Goal: Answer question/provide support

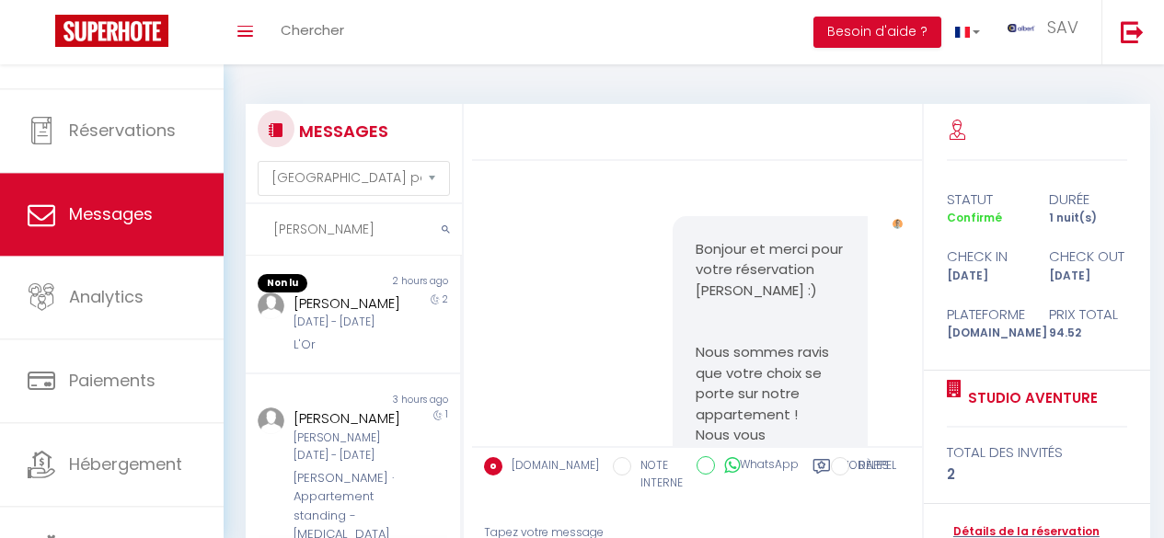
select select "message"
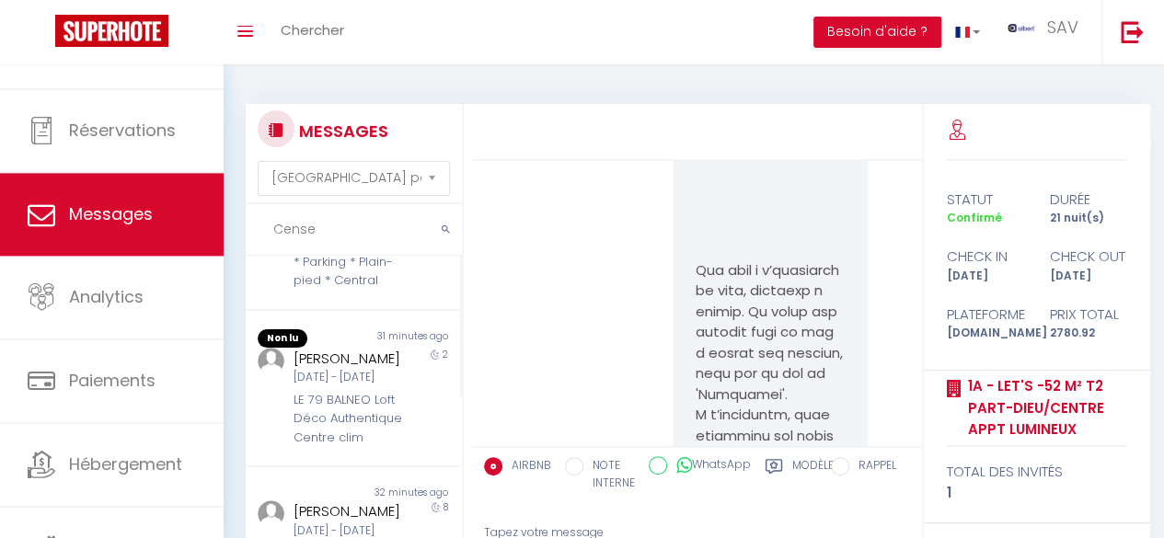
scroll to position [392, 0]
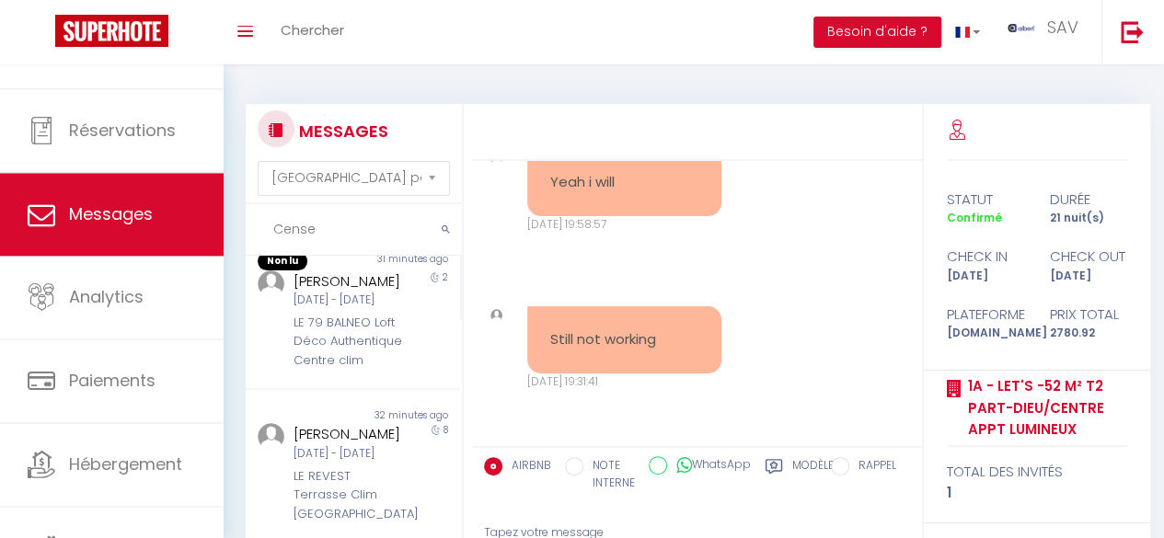
click at [348, 222] on input "Cense" at bounding box center [354, 230] width 216 height 52
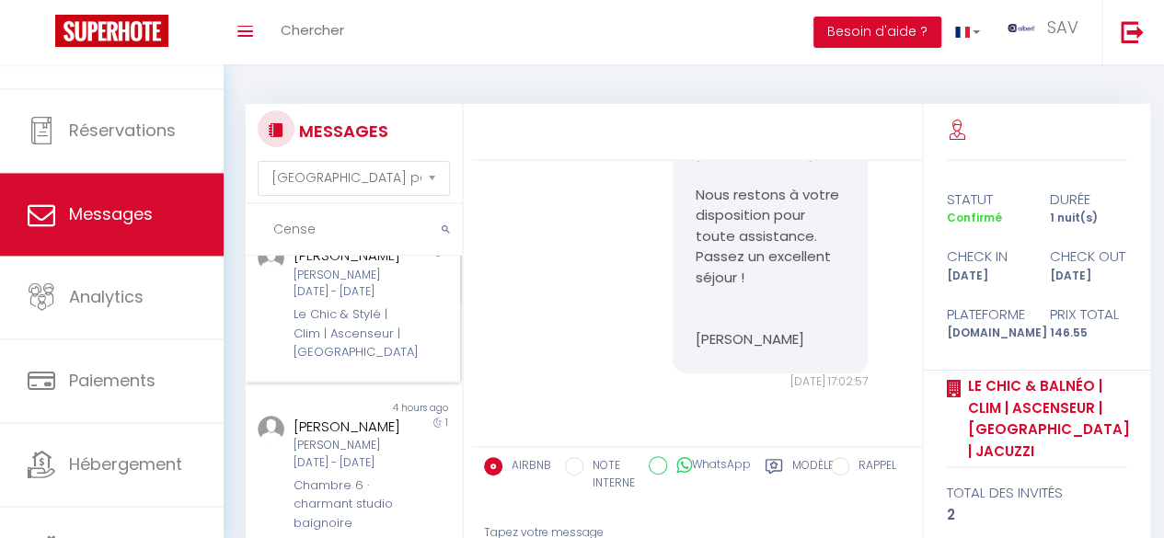
scroll to position [0, 0]
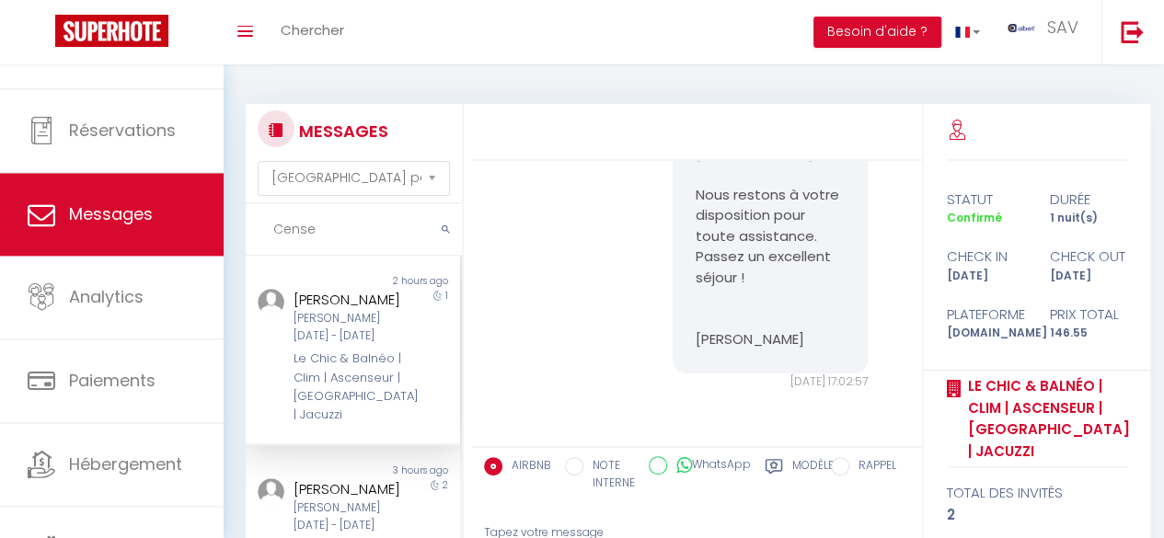
drag, startPoint x: 333, startPoint y: 244, endPoint x: 248, endPoint y: 224, distance: 87.1
click at [248, 224] on input "Cense" at bounding box center [354, 230] width 216 height 52
click at [340, 237] on input "Cense" at bounding box center [354, 230] width 216 height 52
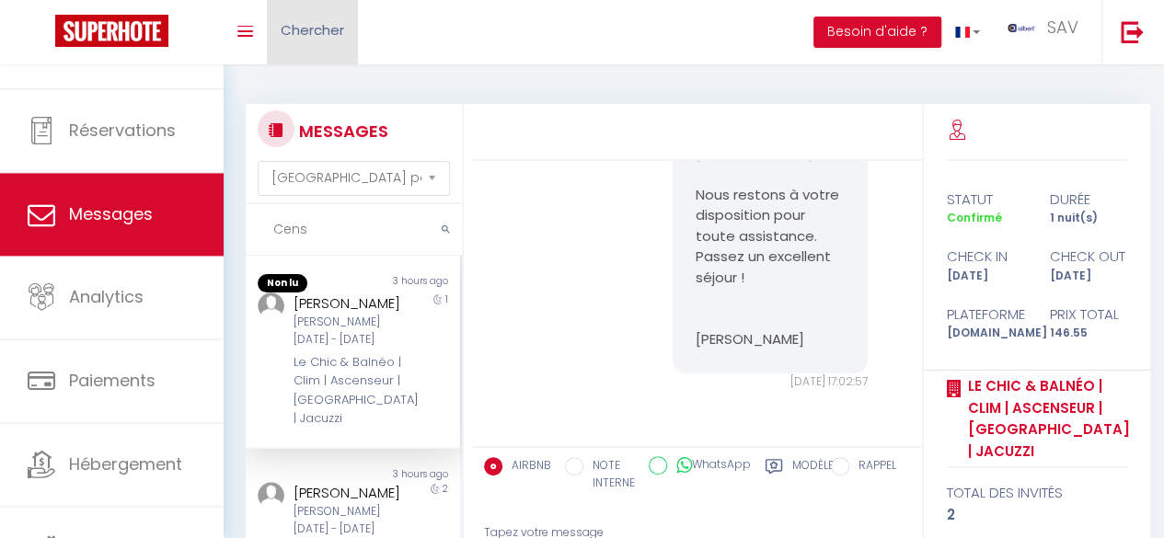
type input "Cens"
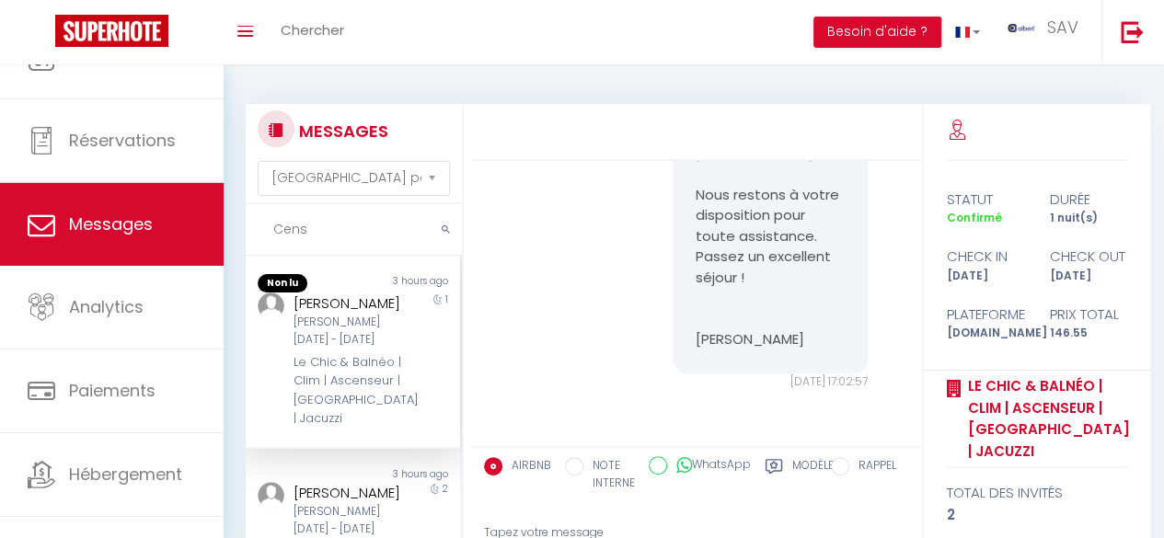
drag, startPoint x: 373, startPoint y: 228, endPoint x: 185, endPoint y: 227, distance: 187.7
click at [185, 227] on div "🟢 Des questions ou besoin d'assistance pour la migration AirBnB? Prenez rdv >>>…" at bounding box center [582, 389] width 1164 height 650
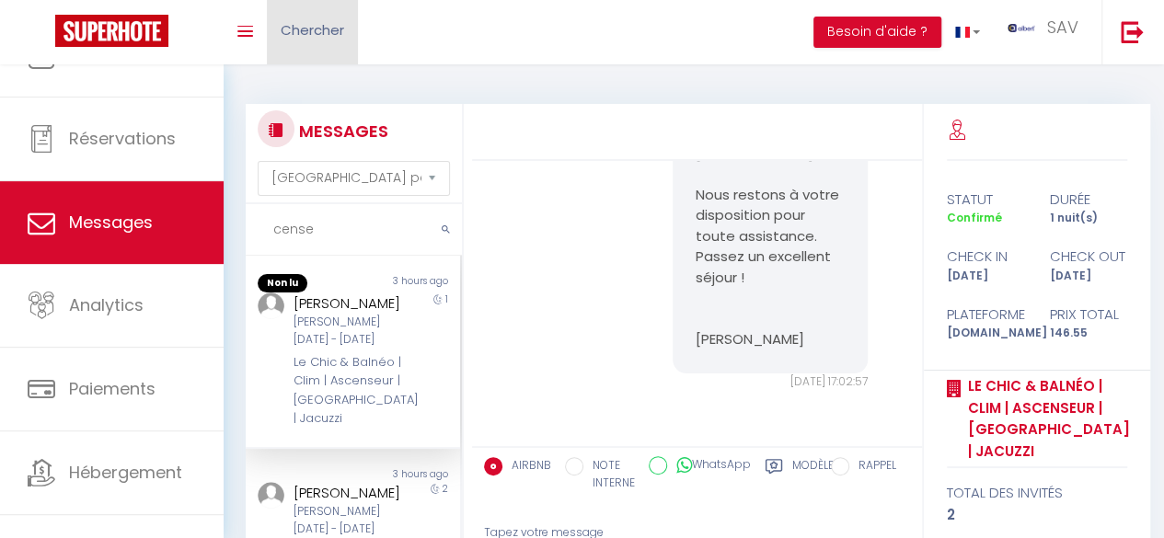
type input "cense"
click at [353, 230] on input "cense" at bounding box center [354, 230] width 216 height 52
drag, startPoint x: 320, startPoint y: 235, endPoint x: 260, endPoint y: 228, distance: 60.2
click at [260, 228] on input "cense" at bounding box center [354, 230] width 216 height 52
click at [369, 216] on input "cense" at bounding box center [354, 230] width 216 height 52
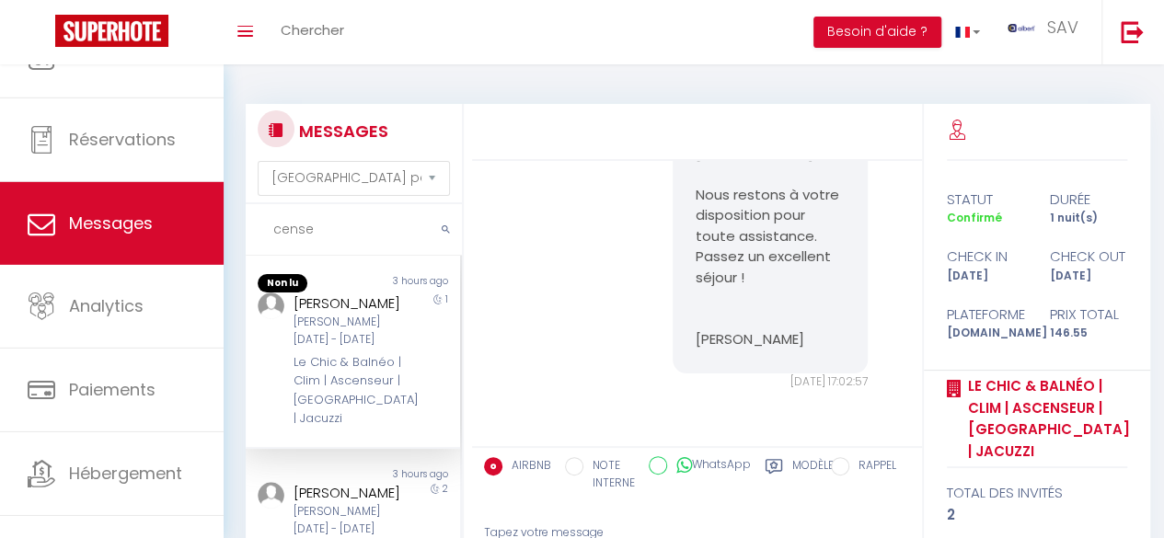
drag, startPoint x: 331, startPoint y: 229, endPoint x: 157, endPoint y: 229, distance: 173.9
click at [157, 229] on div "🟢 Des questions ou besoin d'assistance pour la migration AirBnB? Prenez rdv >>>…" at bounding box center [582, 389] width 1164 height 650
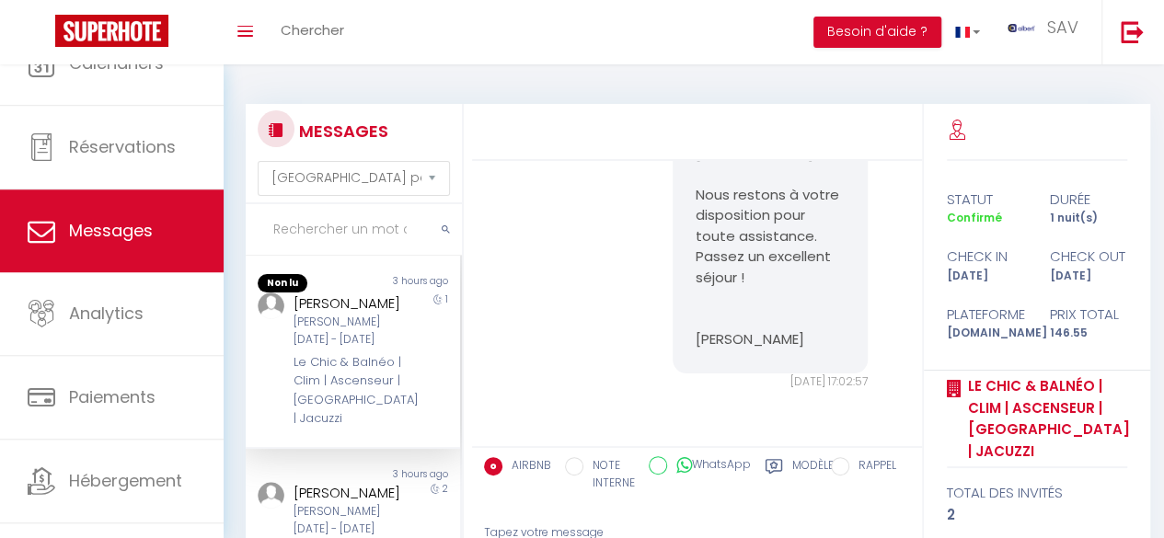
click at [158, 208] on link "Messages" at bounding box center [112, 231] width 224 height 83
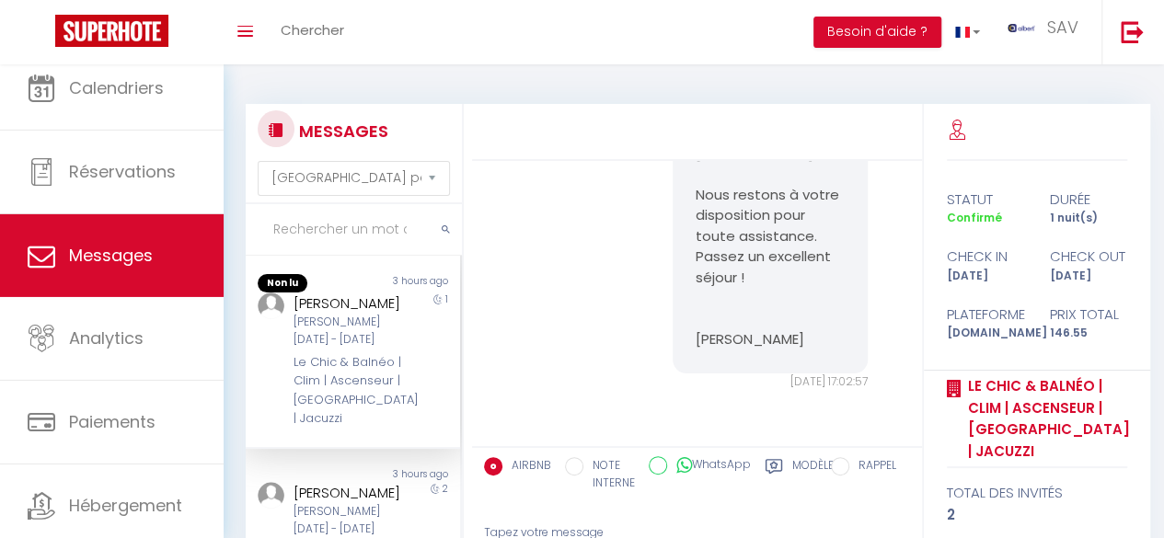
click at [353, 233] on input "text" at bounding box center [354, 230] width 216 height 52
click at [339, 233] on input "text" at bounding box center [354, 230] width 216 height 52
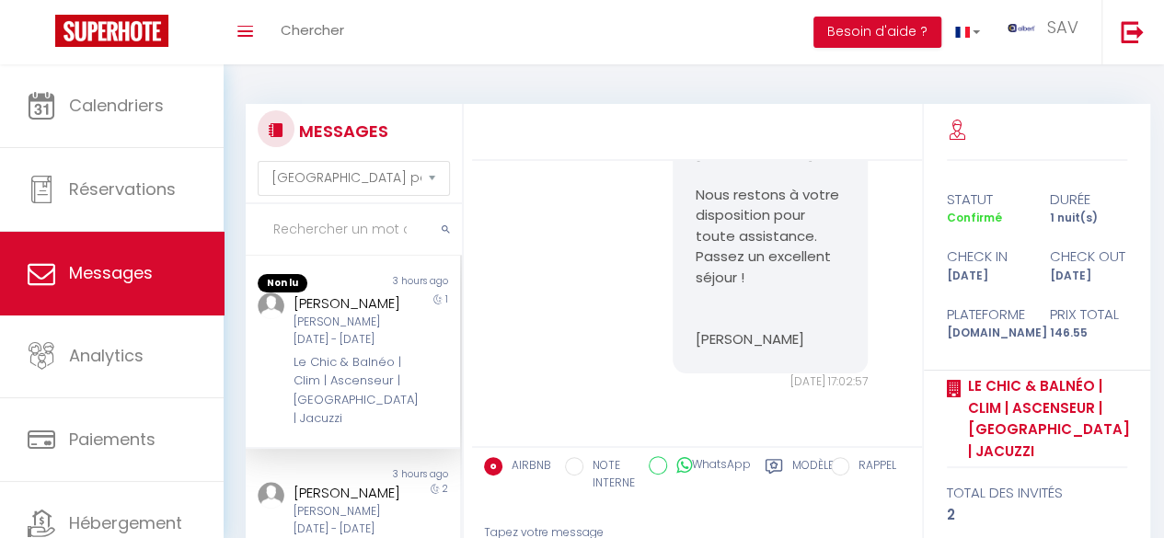
click at [114, 273] on span "Messages" at bounding box center [111, 272] width 84 height 23
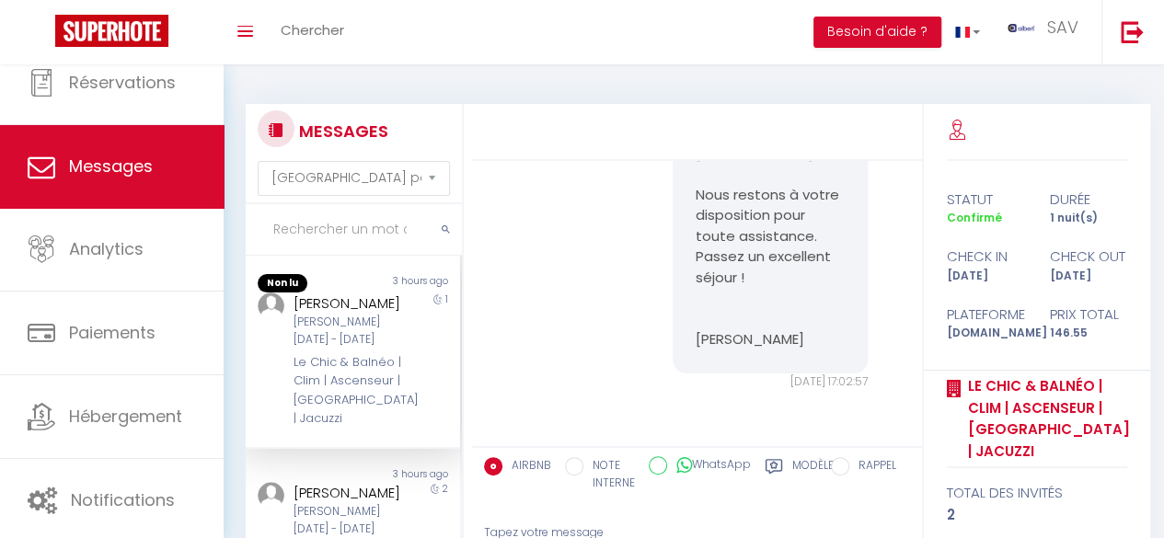
click at [684, 146] on div at bounding box center [697, 132] width 450 height 57
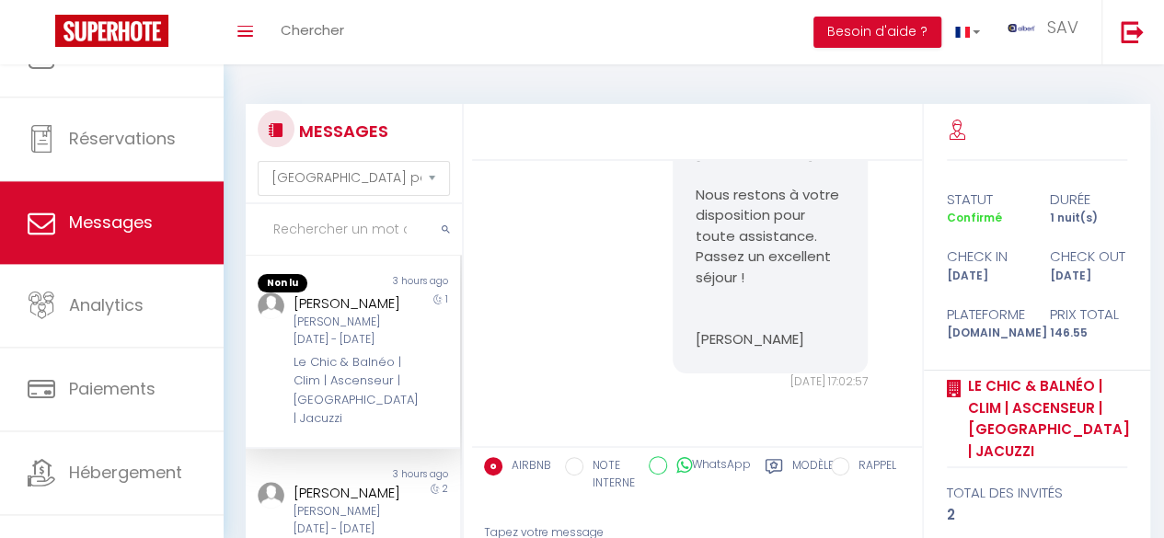
click at [352, 224] on input "text" at bounding box center [354, 230] width 216 height 52
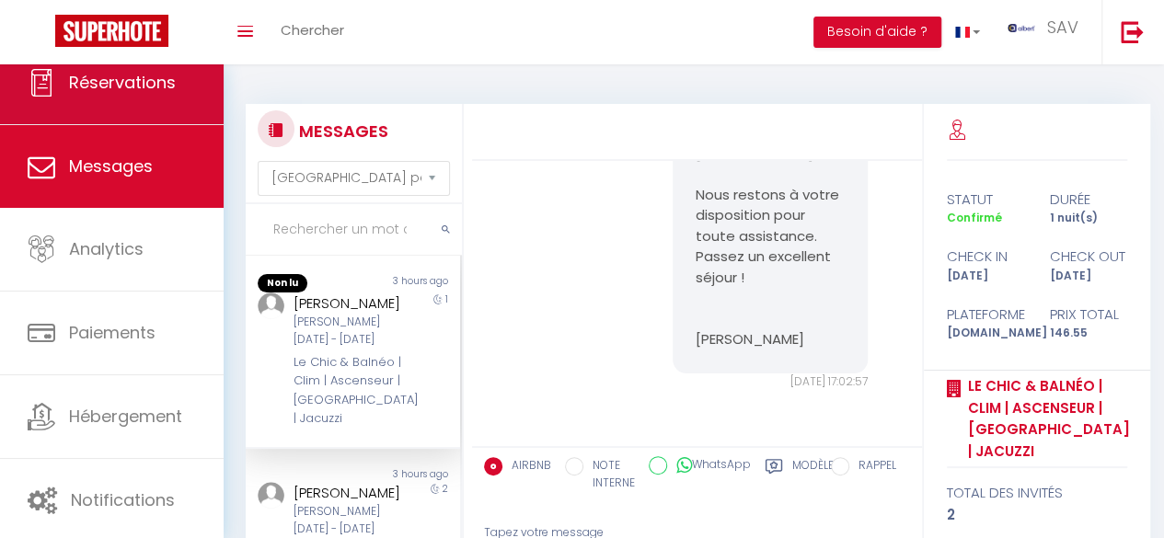
click at [136, 100] on link "Réservations" at bounding box center [112, 82] width 224 height 83
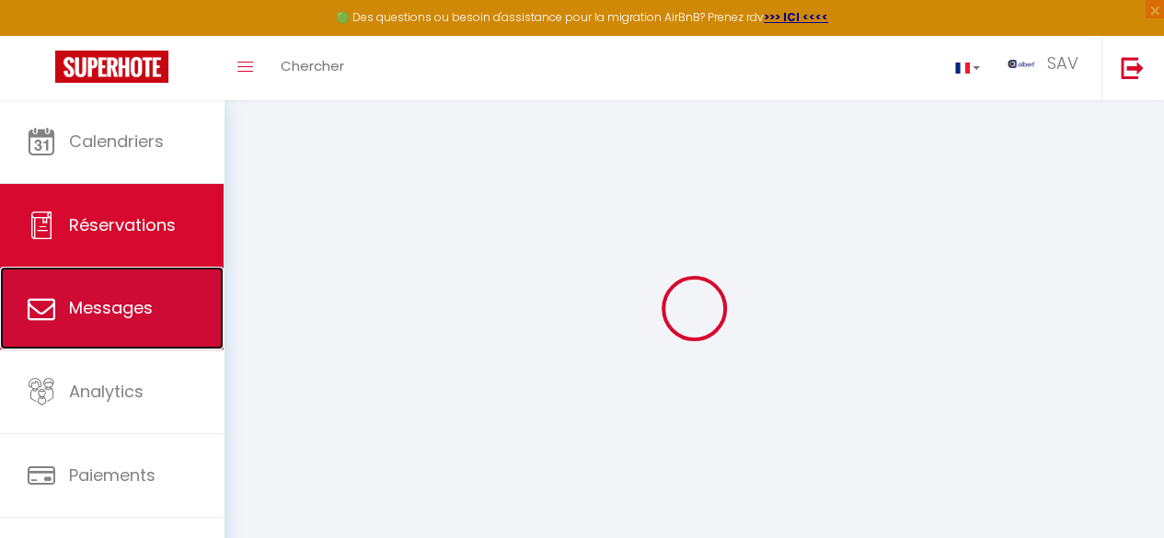
click at [183, 305] on link "Messages" at bounding box center [112, 308] width 224 height 83
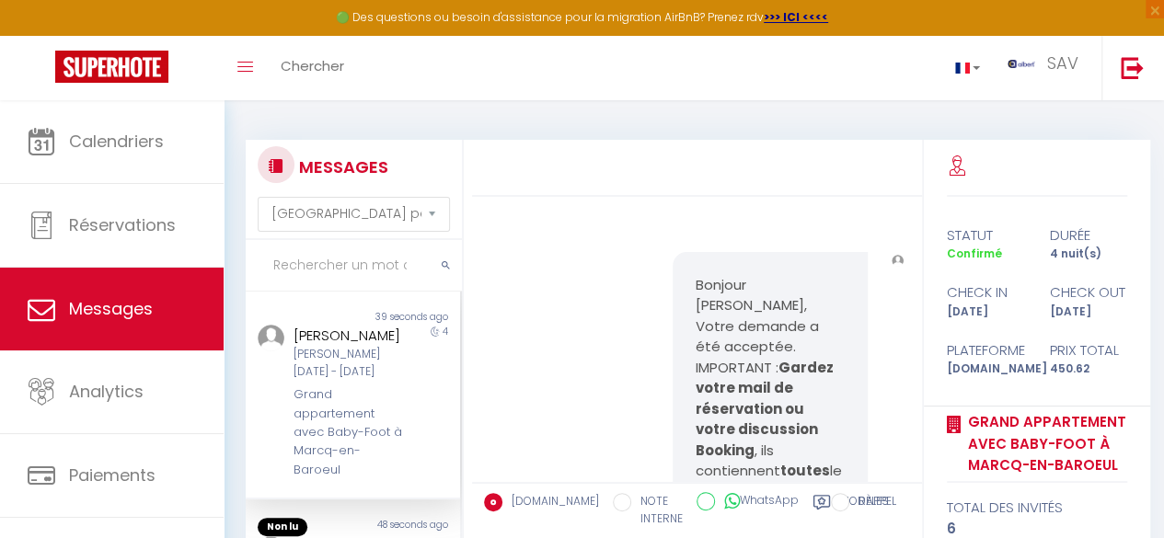
scroll to position [4438, 0]
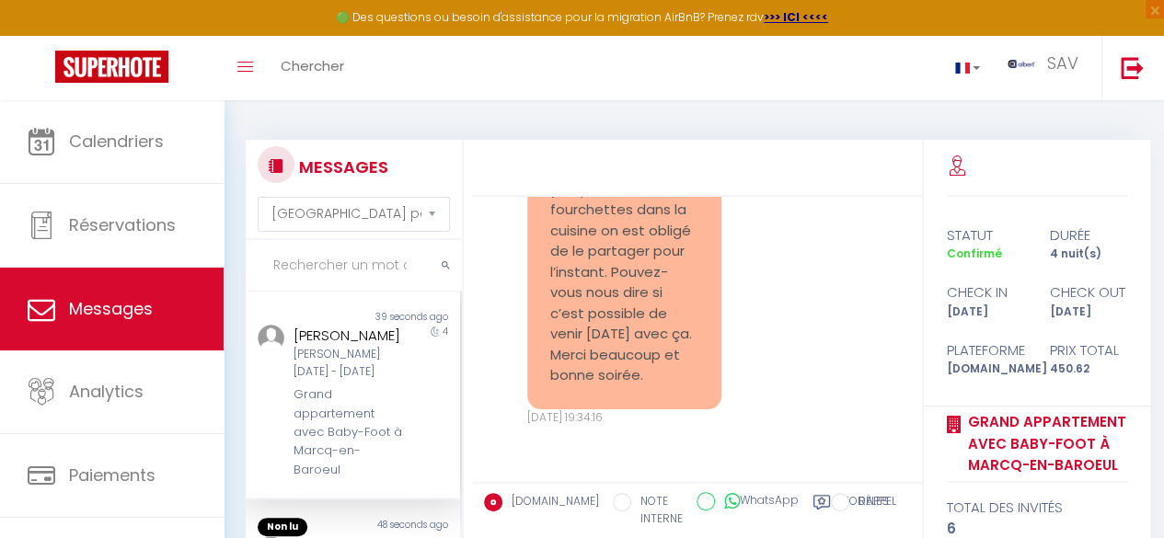
click at [353, 268] on input "text" at bounding box center [354, 266] width 216 height 52
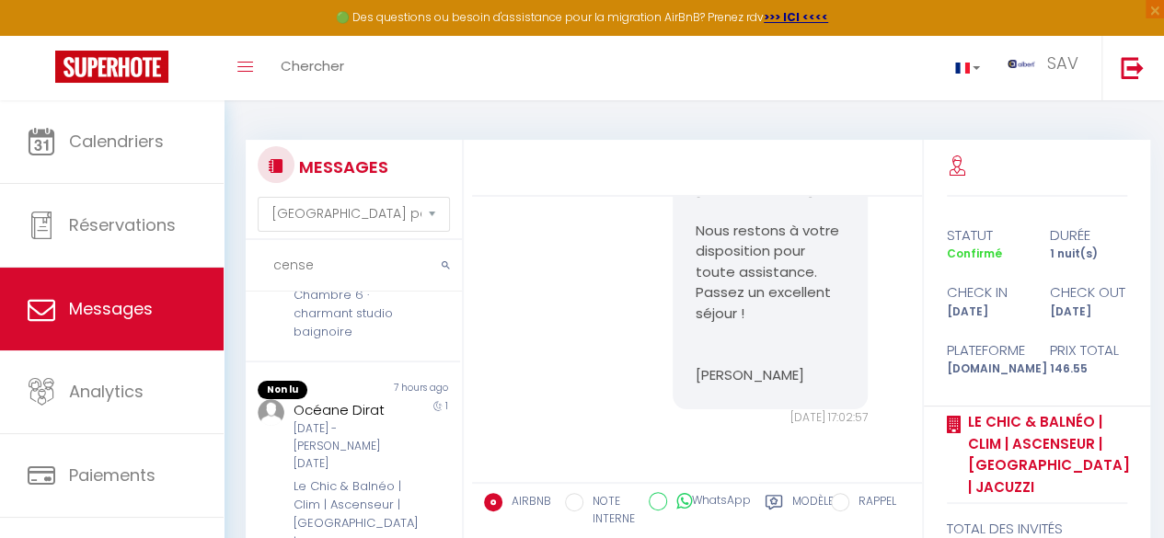
scroll to position [641, 0]
type input "cense"
click at [384, 340] on div "Chambre 6 · charmant studio baignoire" at bounding box center [350, 311] width 113 height 56
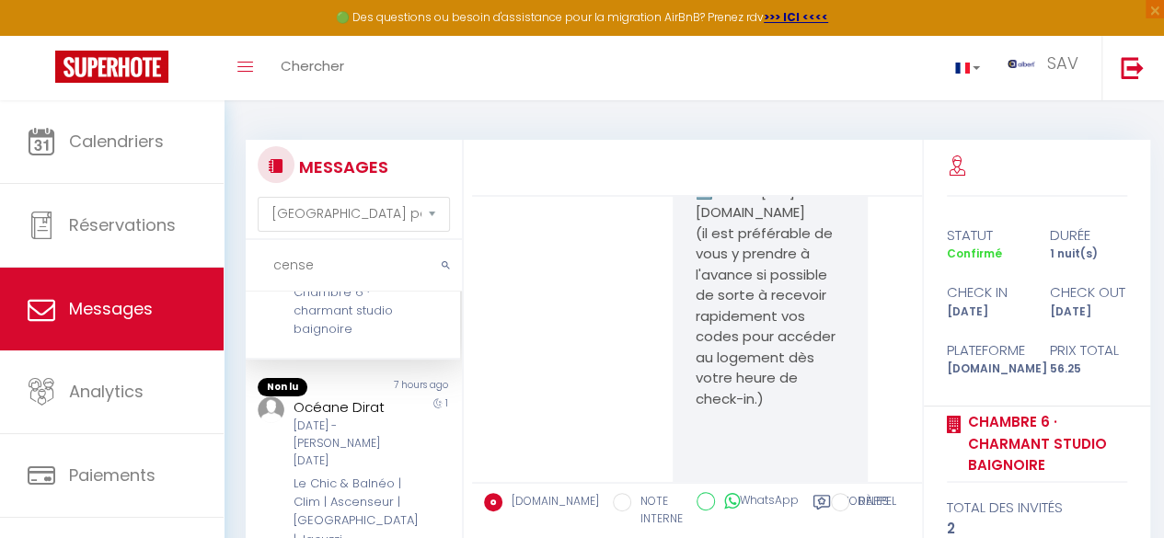
scroll to position [4285, 0]
copy p "[URL][DOMAIN_NAME]"
drag, startPoint x: 723, startPoint y: 360, endPoint x: 689, endPoint y: 313, distance: 58.0
click at [696, 224] on p "➡️ [URL][DOMAIN_NAME]" at bounding box center [770, 202] width 149 height 41
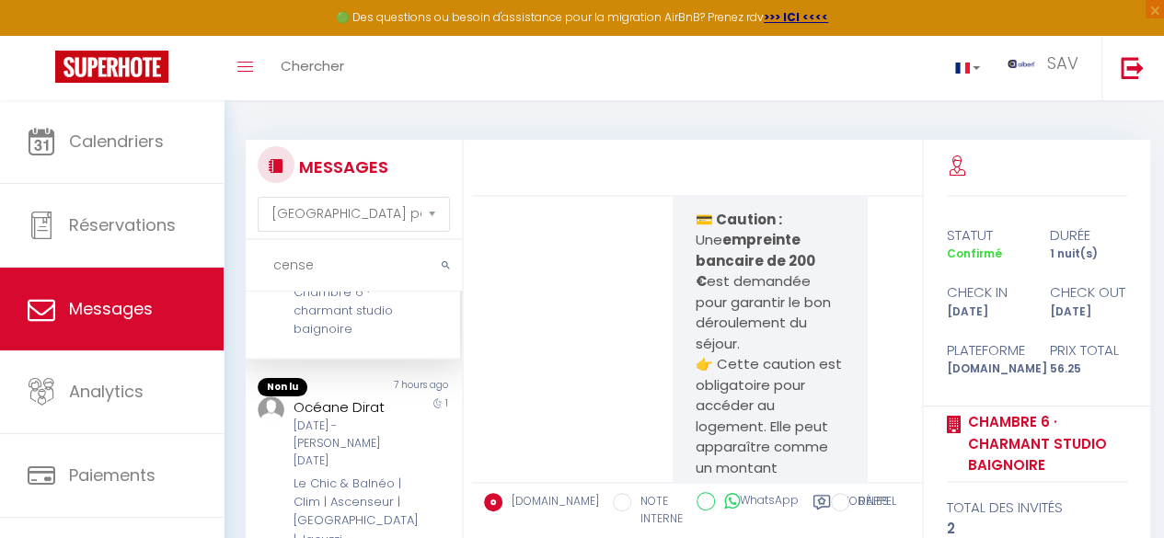
scroll to position [3593, 0]
drag, startPoint x: 804, startPoint y: 343, endPoint x: 722, endPoint y: 325, distance: 84.8
click at [722, 293] on strong "empreinte bancaire de 200 €" at bounding box center [757, 262] width 122 height 61
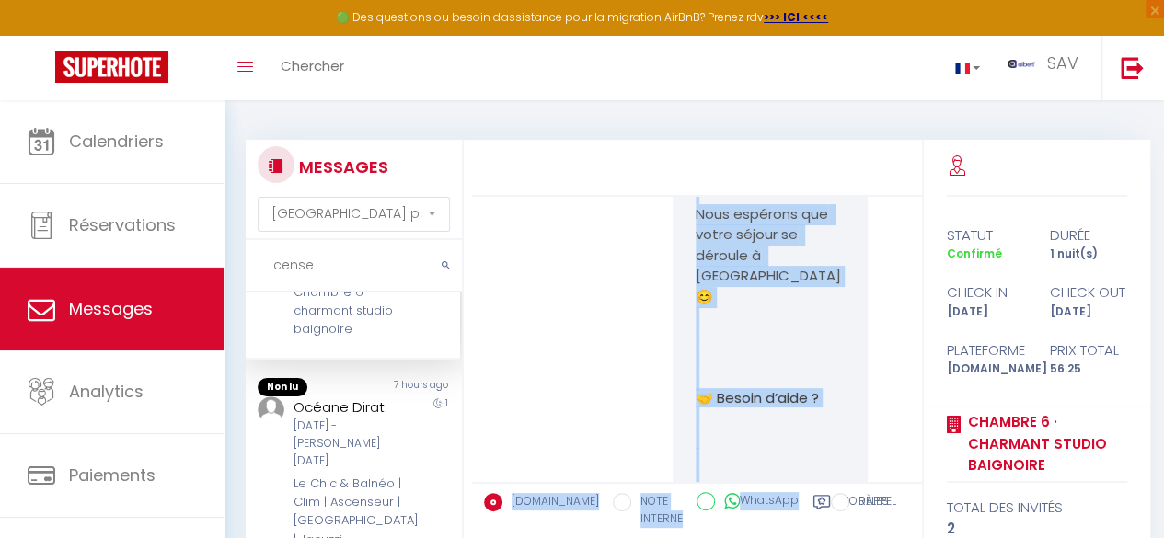
scroll to position [6461, 0]
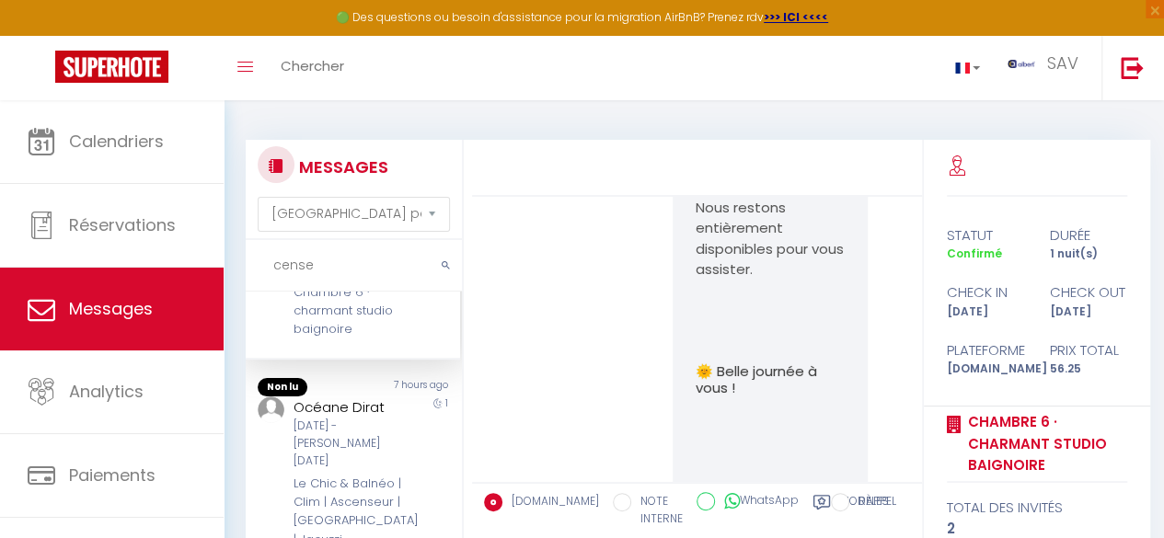
drag, startPoint x: 685, startPoint y: 336, endPoint x: 799, endPoint y: 390, distance: 126.4
click at [799, 390] on div "Bonjour Cense, Merci beaucoup pour votre réservation ! Nous sommes ravis de vou…" at bounding box center [697, 339] width 450 height 285
click at [799, 281] on p "N’hésitez pas à nous contacter si vous avez la moindre question ou besoin de qu…" at bounding box center [770, 187] width 149 height 187
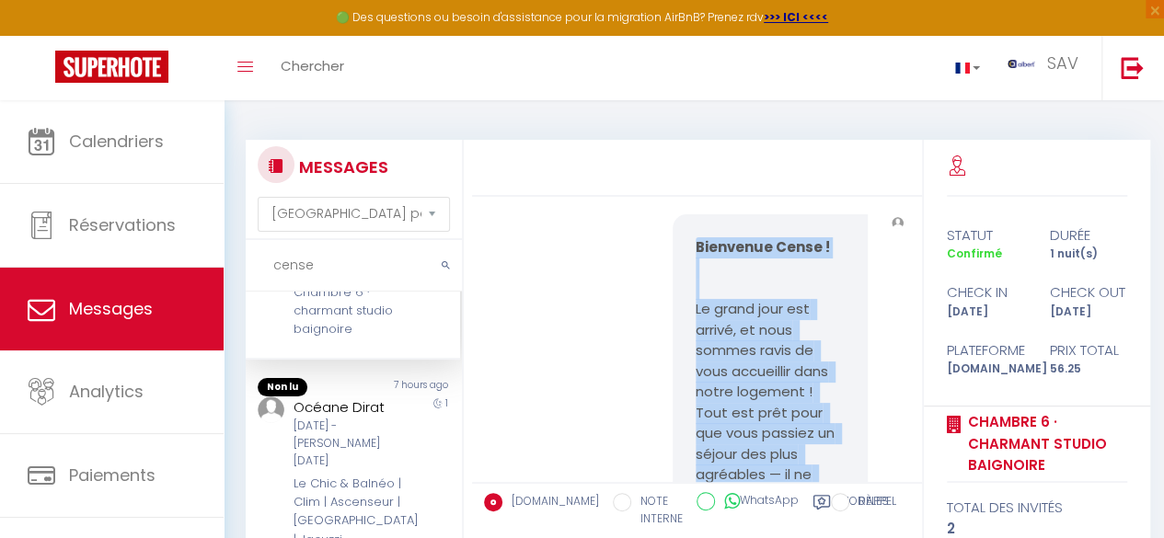
scroll to position [2837, 0]
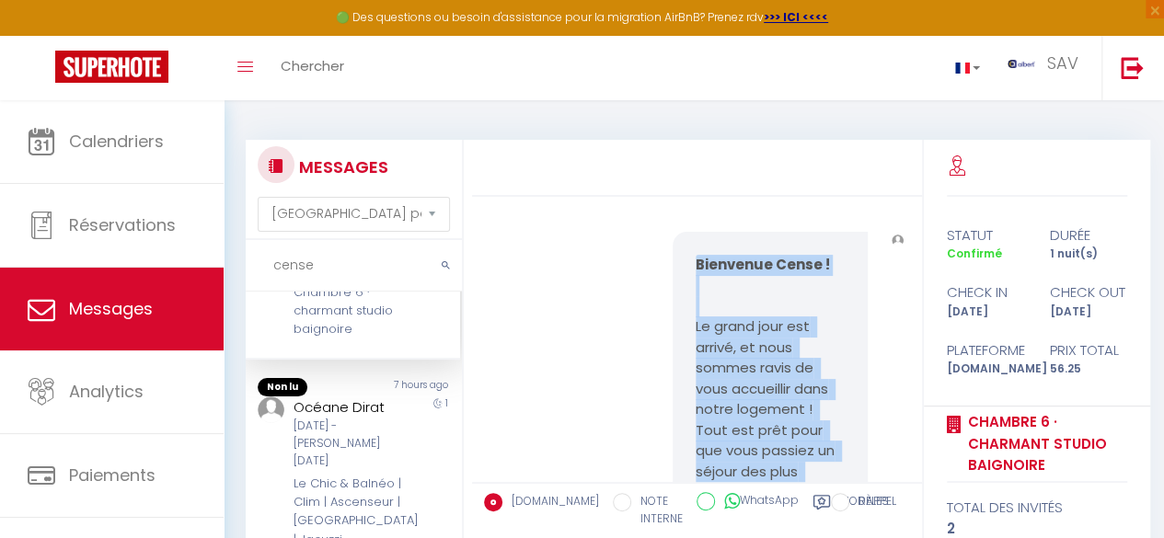
drag, startPoint x: 814, startPoint y: 459, endPoint x: 686, endPoint y: 308, distance: 198.4
copy pre "Loremipsu Dolor ! Si ametc adip eli seddoe, te inci utlabo etdol ma aliq enimad…"
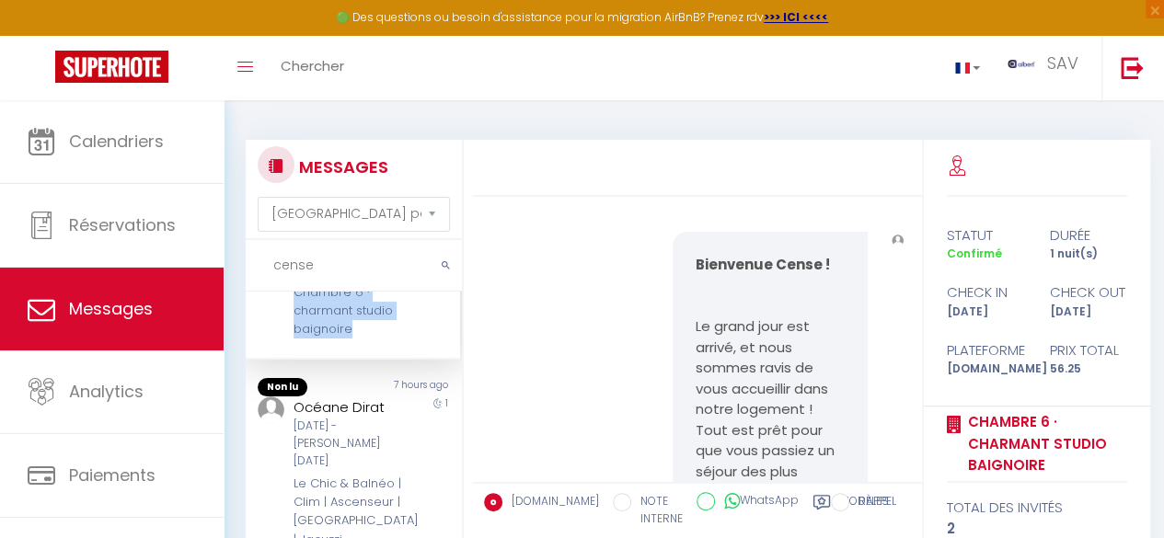
drag, startPoint x: 403, startPoint y: 318, endPoint x: 292, endPoint y: 306, distance: 111.9
click at [292, 306] on div "Cense [PERSON_NAME][DATE] - [DATE] Chambre 6 · charmant studio baignoire 1" at bounding box center [353, 281] width 214 height 118
click at [375, 340] on div "Chambre 6 · charmant studio baignoire" at bounding box center [350, 311] width 113 height 56
copy div "[PERSON_NAME]"
drag, startPoint x: 293, startPoint y: 308, endPoint x: 393, endPoint y: 310, distance: 100.3
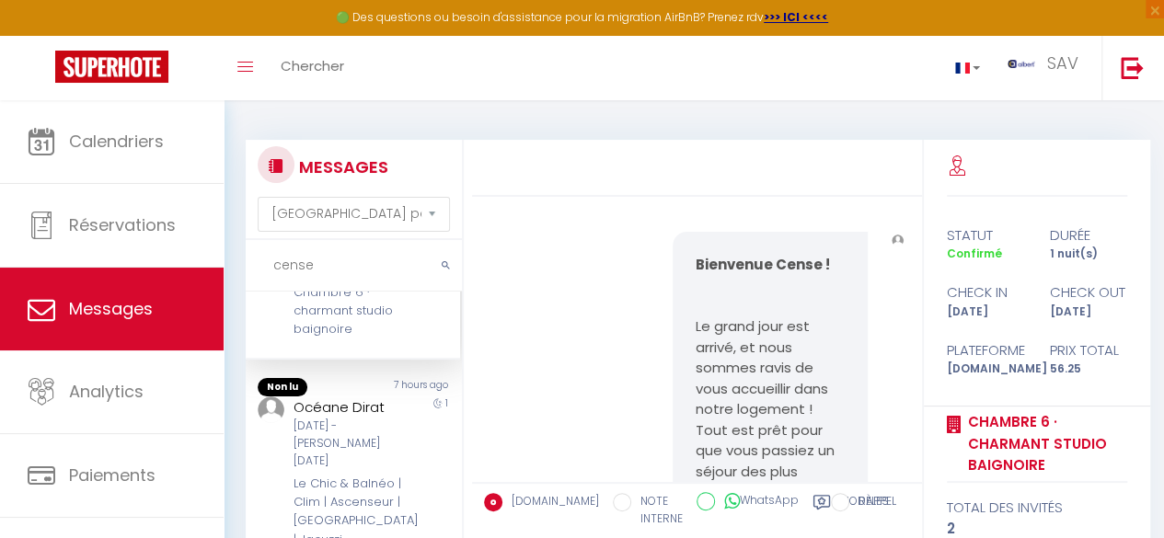
click at [393, 244] on div "[PERSON_NAME]" at bounding box center [350, 233] width 113 height 22
